Goal: Task Accomplishment & Management: Manage account settings

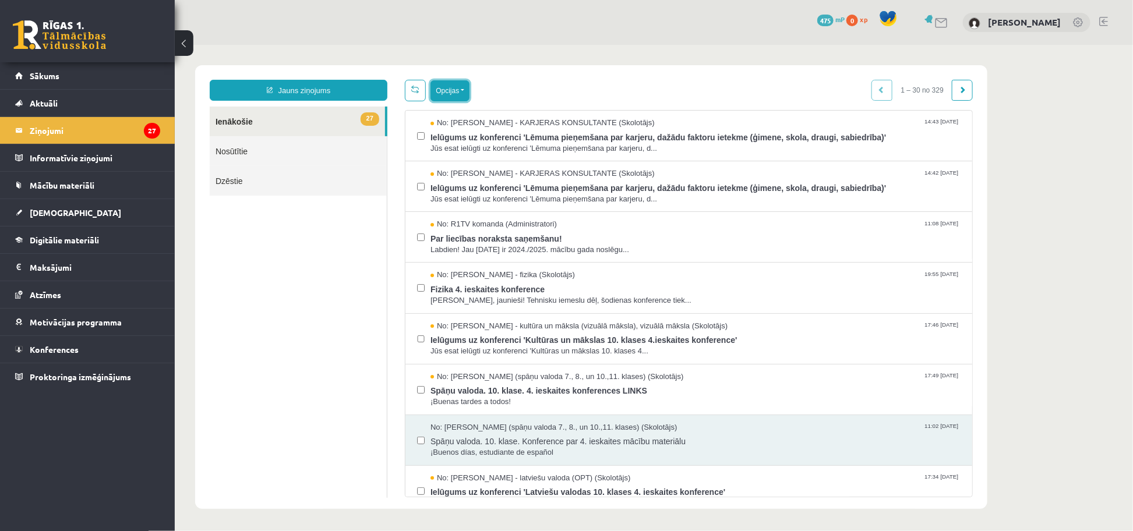
click at [468, 97] on button "Opcijas" at bounding box center [449, 90] width 39 height 21
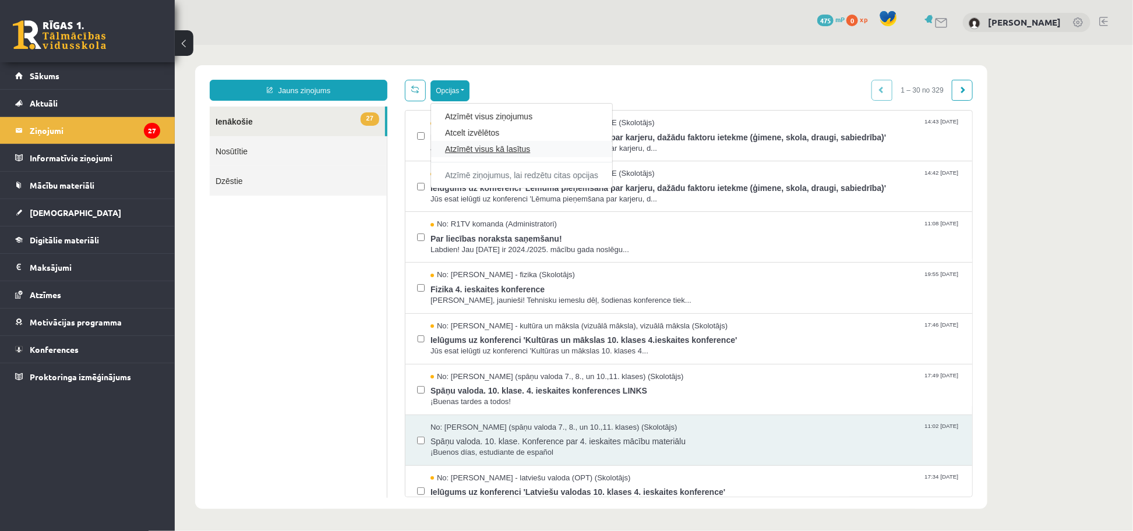
click at [505, 149] on link "Atzīmēt visus kā lasītus" at bounding box center [520, 149] width 153 height 12
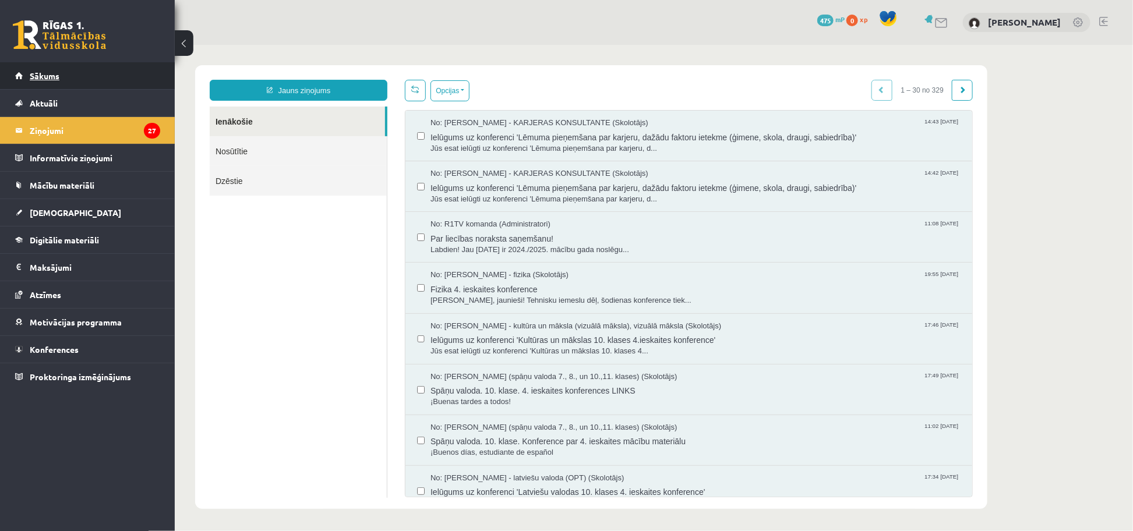
click at [46, 67] on link "Sākums" at bounding box center [87, 75] width 145 height 27
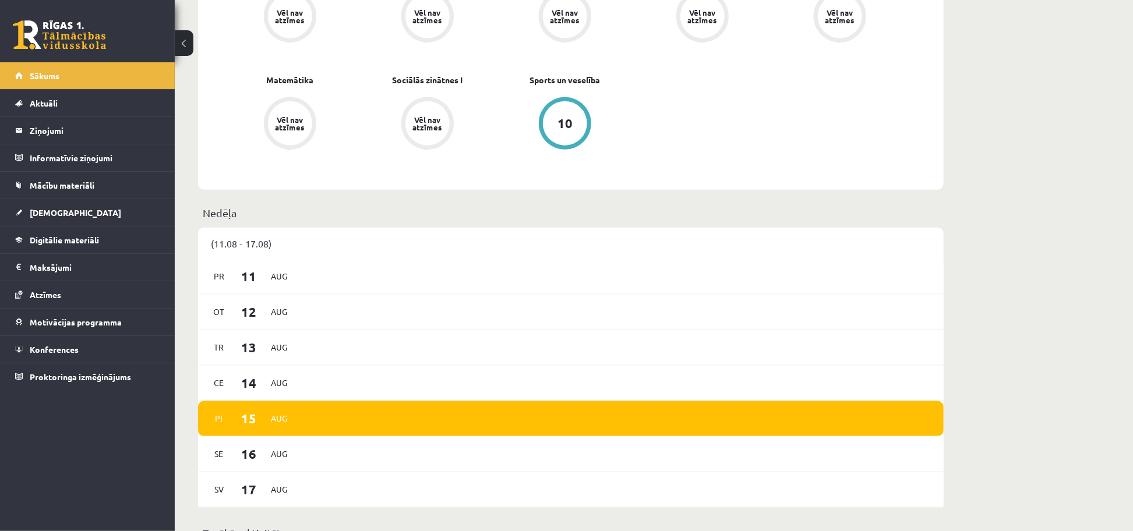
scroll to position [524, 0]
